Goal: Task Accomplishment & Management: Use online tool/utility

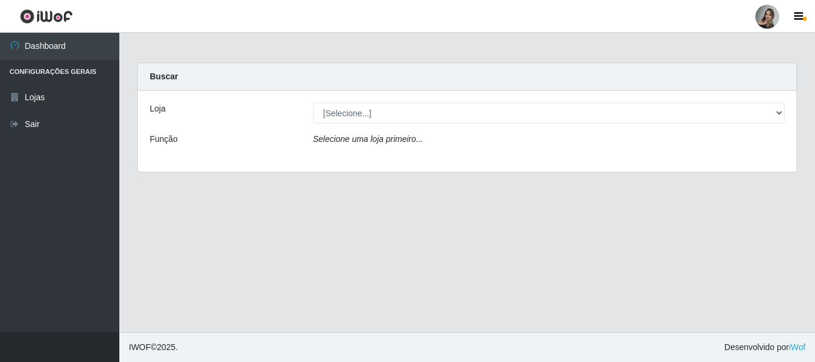
click at [276, 116] on div "Loja" at bounding box center [223, 113] width 164 height 21
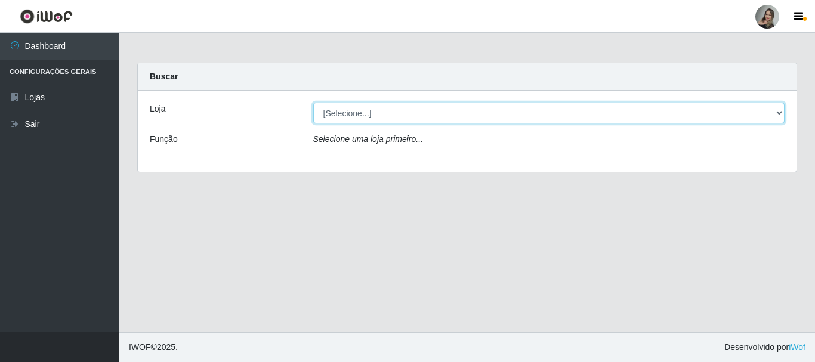
click at [764, 109] on select "[Selecione...] Supermercado Sao Francisco - Amarante" at bounding box center [549, 113] width 472 height 21
select select "383"
click at [313, 103] on select "[Selecione...] Supermercado Sao Francisco - Amarante" at bounding box center [549, 113] width 472 height 21
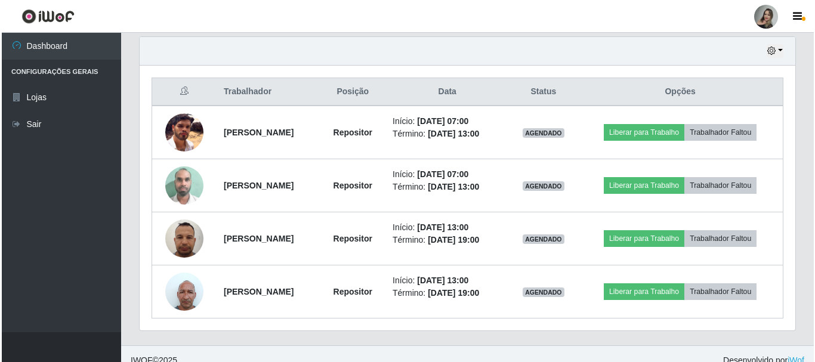
scroll to position [430, 0]
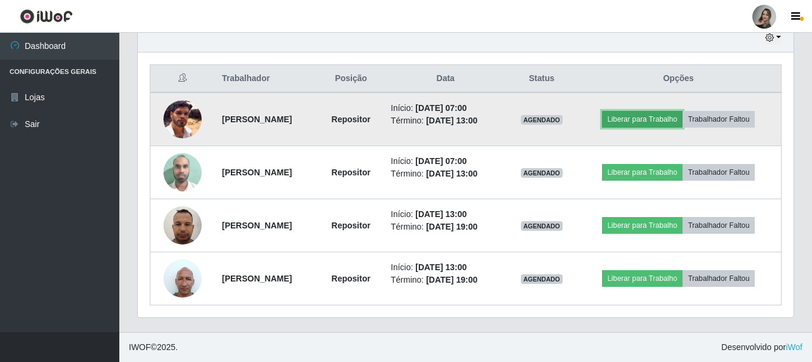
click at [661, 122] on button "Liberar para Trabalho" at bounding box center [642, 119] width 81 height 17
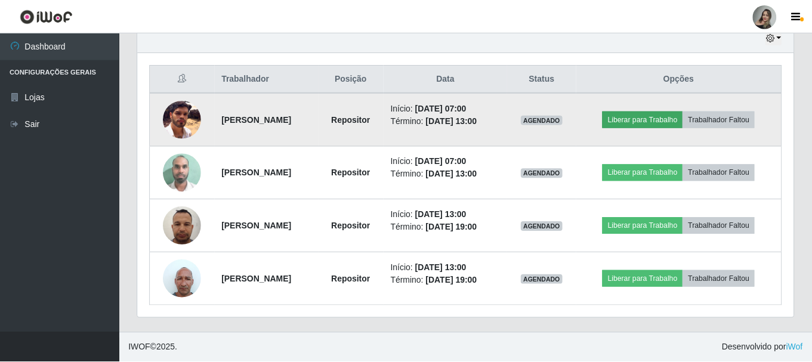
scroll to position [248, 650]
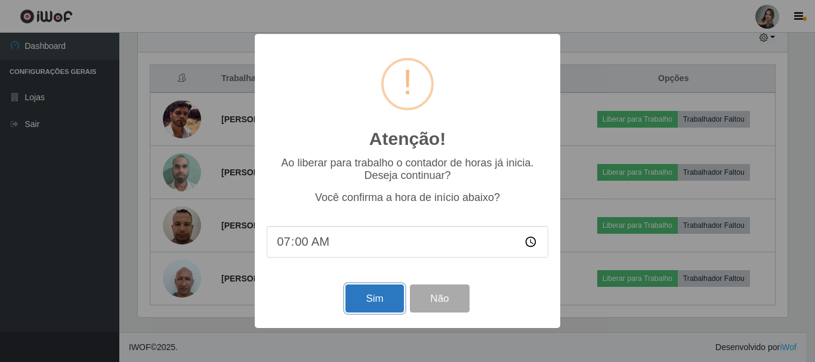
click at [375, 301] on button "Sim" at bounding box center [375, 299] width 58 height 28
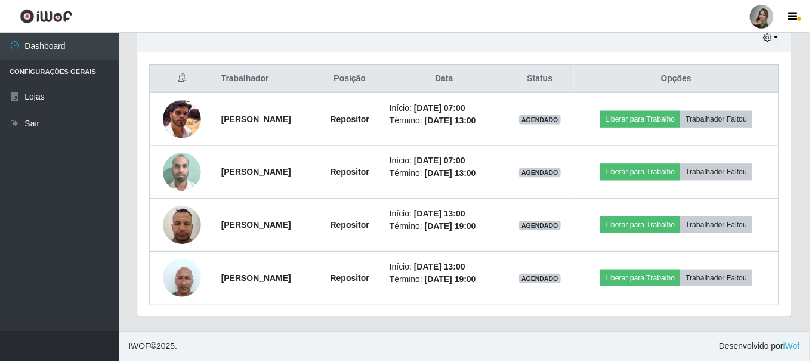
scroll to position [218, 0]
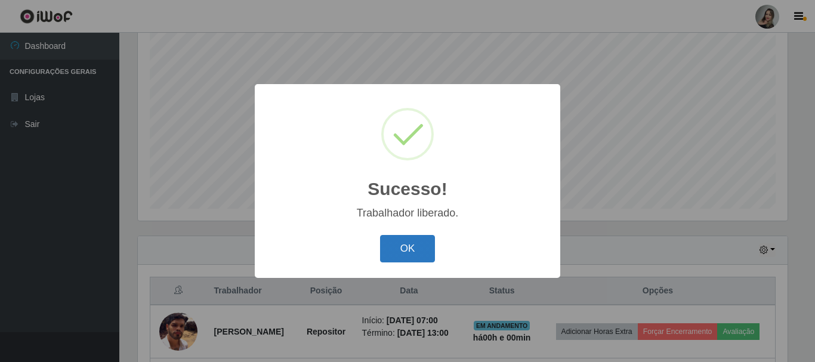
click at [403, 259] on button "OK" at bounding box center [408, 249] width 56 height 28
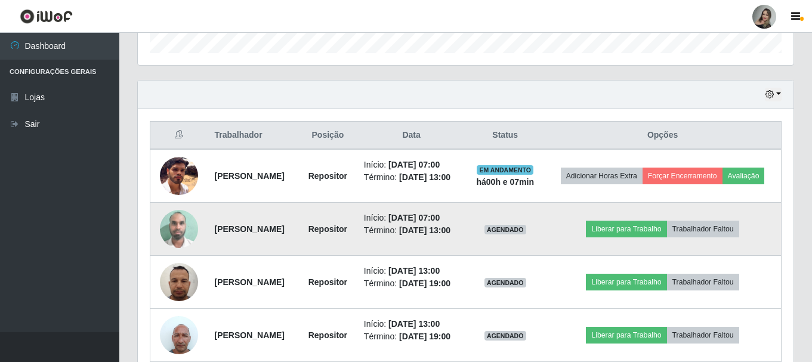
scroll to position [375, 0]
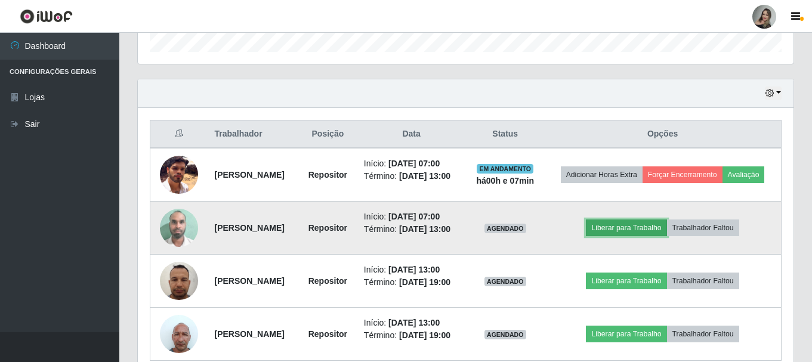
click at [637, 236] on button "Liberar para Trabalho" at bounding box center [626, 228] width 81 height 17
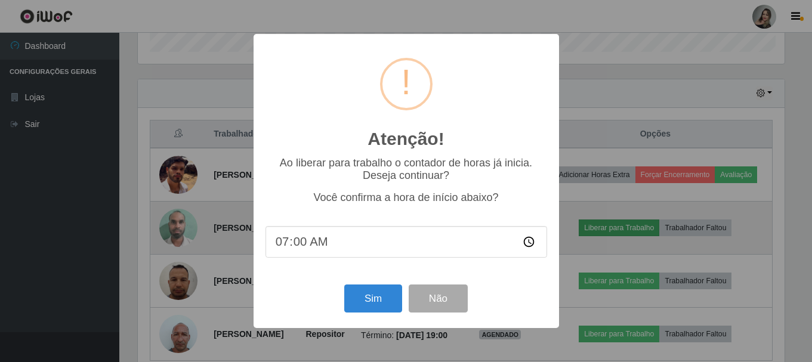
scroll to position [248, 650]
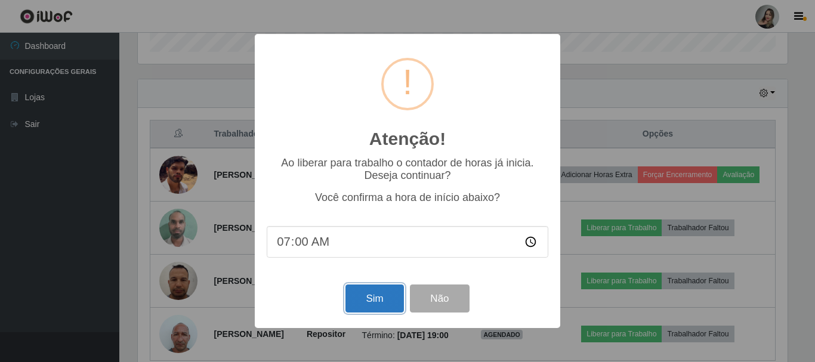
click at [374, 300] on button "Sim" at bounding box center [375, 299] width 58 height 28
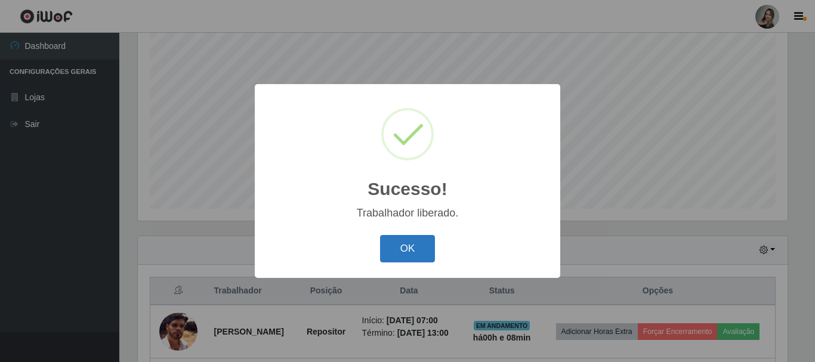
click at [397, 255] on button "OK" at bounding box center [408, 249] width 56 height 28
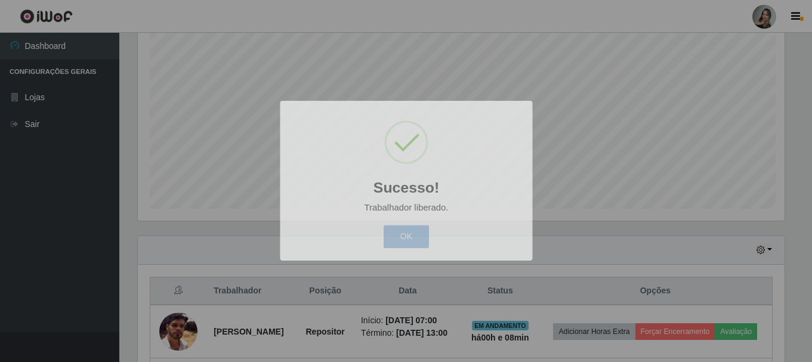
scroll to position [248, 656]
